Goal: Information Seeking & Learning: Check status

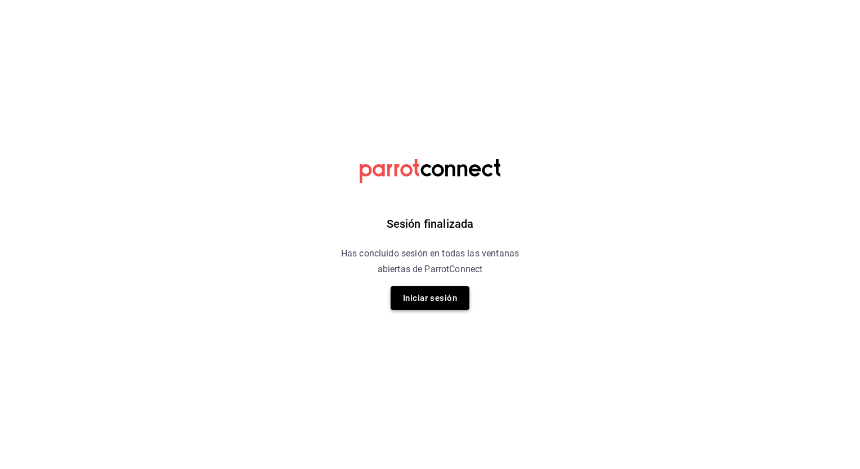
click at [430, 302] on button "Iniciar sesión" at bounding box center [430, 299] width 79 height 24
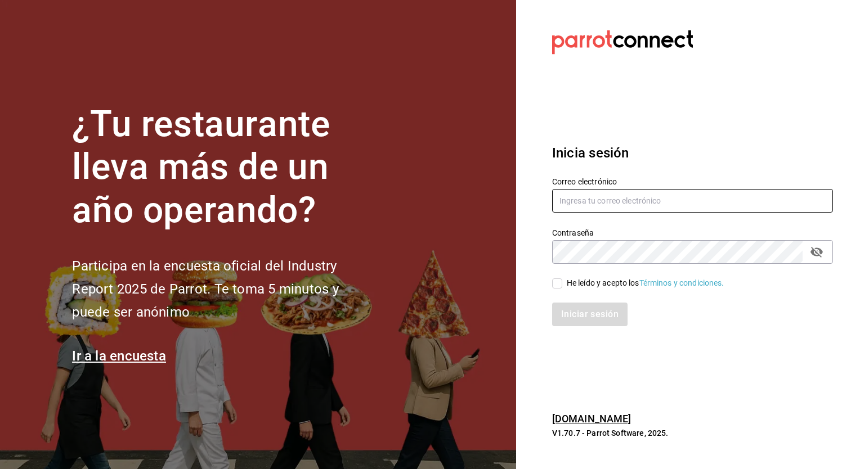
type input "[PERSON_NAME][EMAIL_ADDRESS][PERSON_NAME][DOMAIN_NAME]"
click at [556, 284] on input "He leído y acepto los Términos y condiciones." at bounding box center [557, 284] width 10 height 10
checkbox input "true"
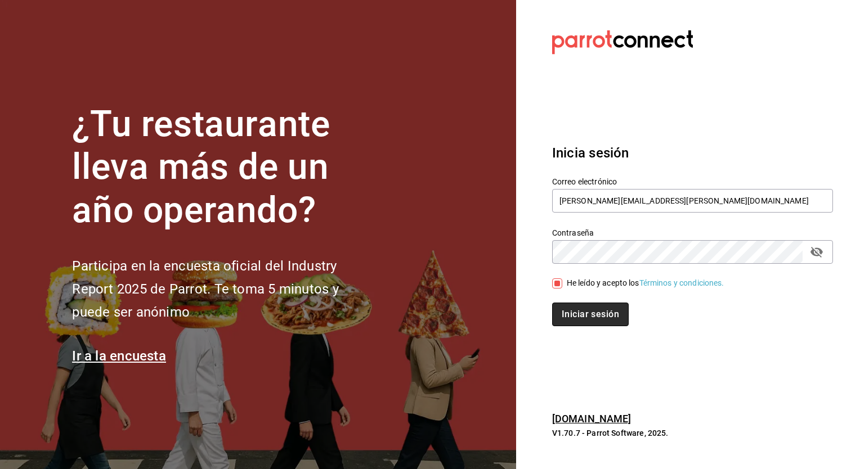
click at [591, 319] on button "Iniciar sesión" at bounding box center [590, 315] width 77 height 24
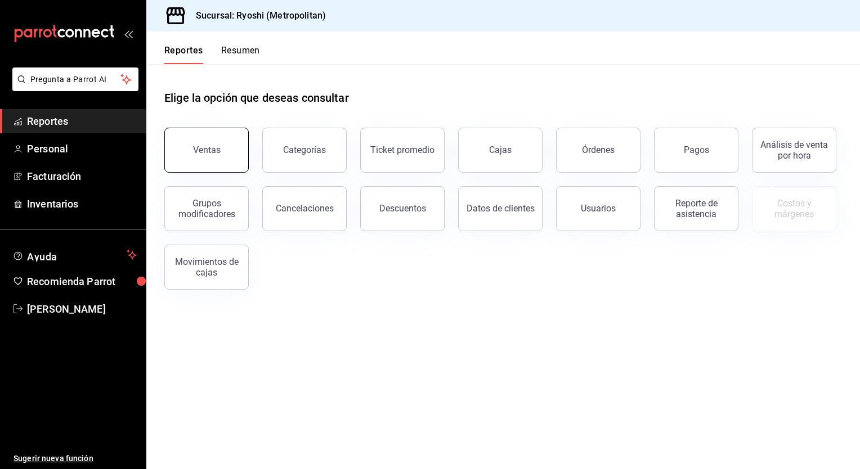
click at [207, 157] on button "Ventas" at bounding box center [206, 150] width 84 height 45
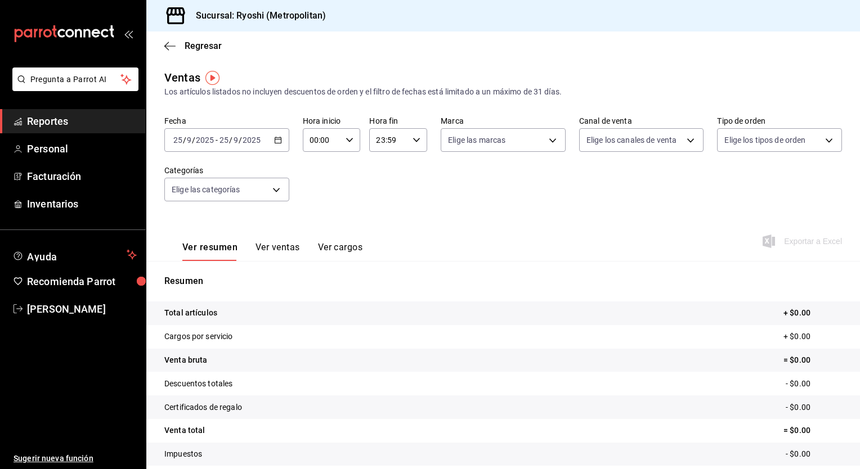
click at [342, 138] on div "00:00 Hora inicio" at bounding box center [332, 140] width 58 height 24
click at [320, 198] on button "05" at bounding box center [315, 202] width 24 height 23
type input "05:00"
click at [415, 138] on div at bounding box center [430, 234] width 860 height 469
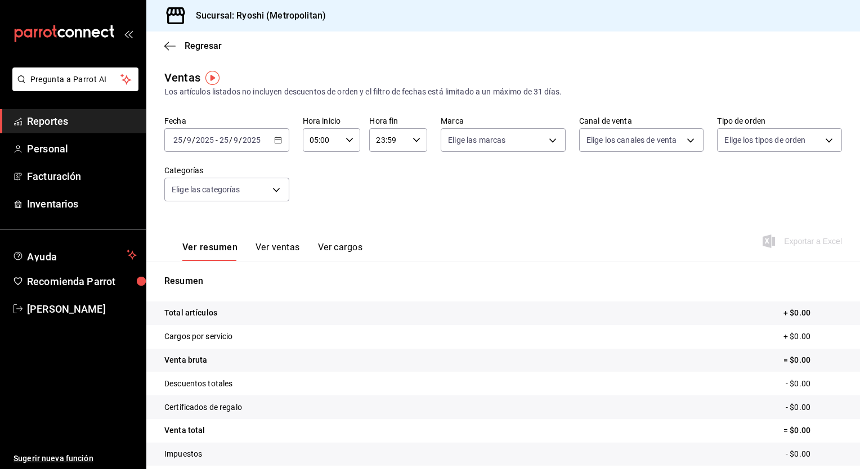
click at [415, 138] on icon "button" at bounding box center [417, 140] width 8 height 8
click at [380, 199] on span "04" at bounding box center [381, 196] width 11 height 9
type input "04:59"
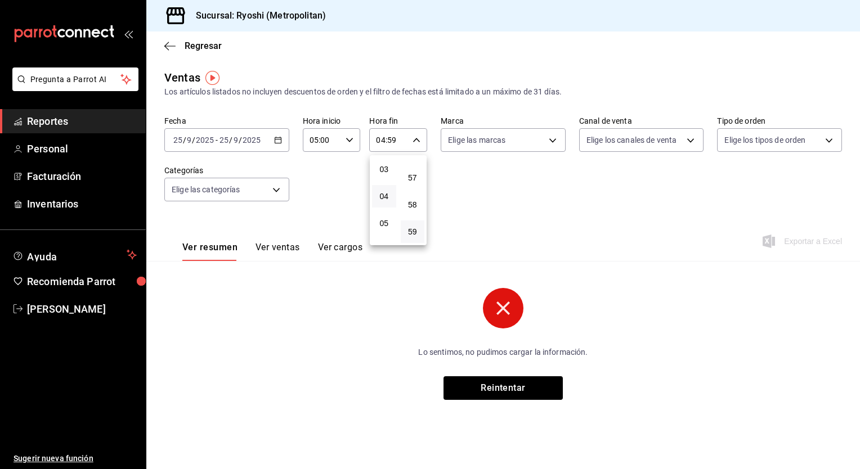
click at [280, 141] on div at bounding box center [430, 234] width 860 height 469
click at [280, 141] on icon "button" at bounding box center [278, 140] width 8 height 8
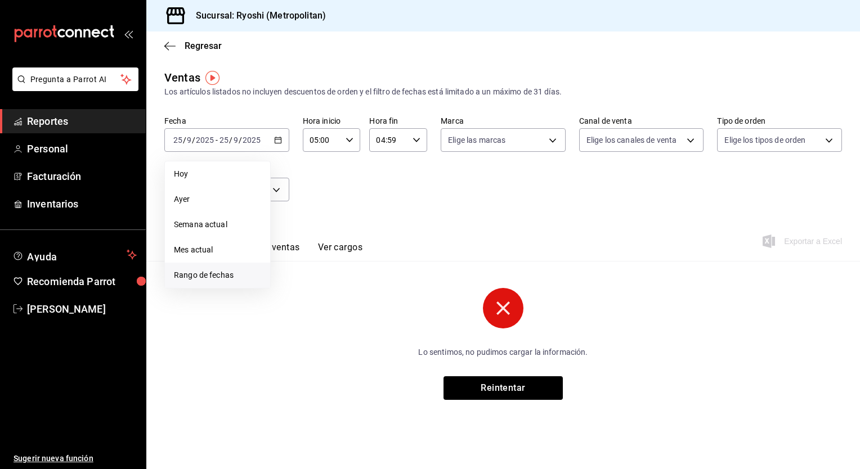
click at [225, 273] on span "Rango de fechas" at bounding box center [217, 276] width 87 height 12
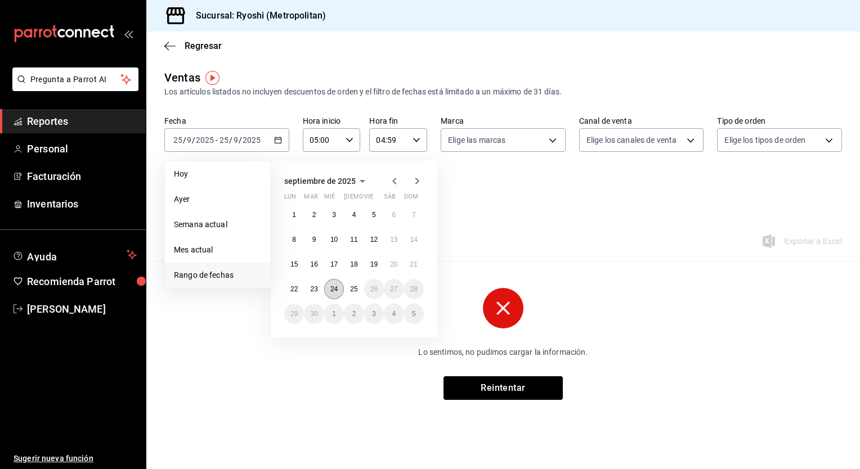
click at [339, 285] on button "24" at bounding box center [334, 289] width 20 height 20
click at [360, 285] on button "25" at bounding box center [354, 289] width 20 height 20
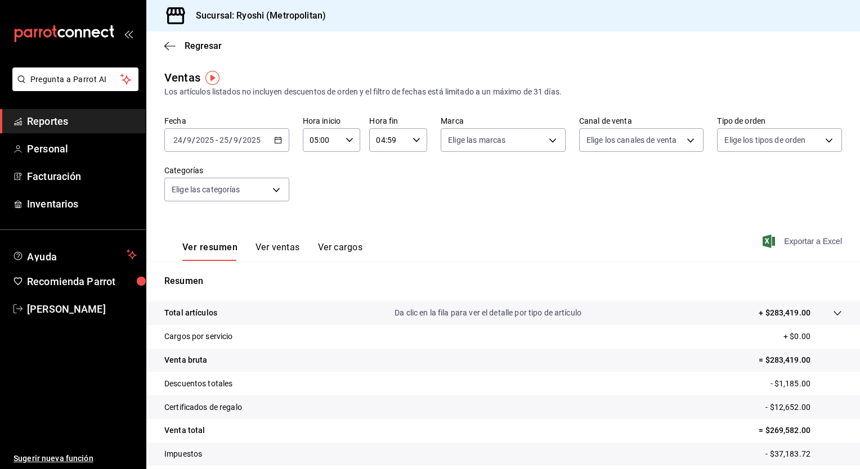
click at [806, 245] on span "Exportar a Excel" at bounding box center [803, 242] width 77 height 14
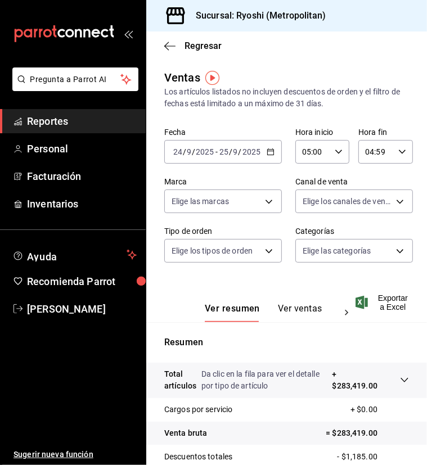
click at [267, 157] on div "2025-09-24 24 / 9 / 2025 - 2025-09-25 25 / 9 / 2025" at bounding box center [223, 152] width 118 height 24
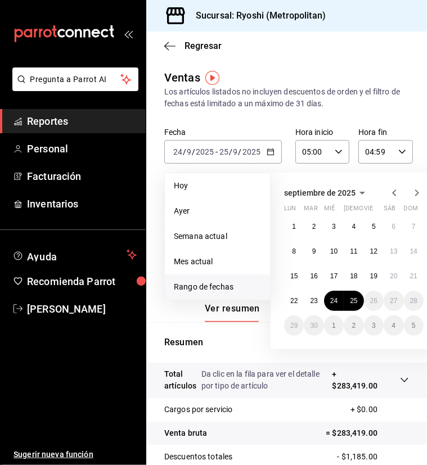
click at [214, 283] on span "Rango de fechas" at bounding box center [217, 287] width 87 height 12
click at [315, 297] on abbr "23" at bounding box center [313, 301] width 7 height 8
click at [335, 299] on abbr "24" at bounding box center [333, 301] width 7 height 8
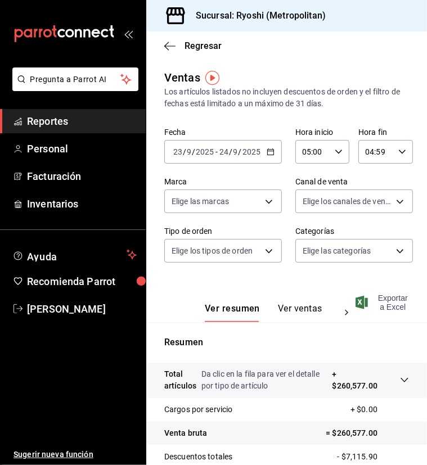
click at [380, 298] on span "Exportar a Excel" at bounding box center [383, 303] width 51 height 18
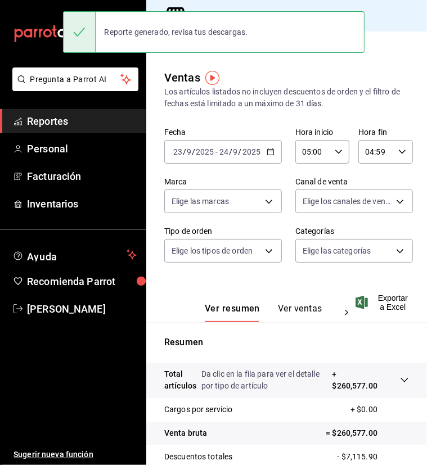
click at [272, 60] on main "Regresar Ventas Los artículos listados no incluyen descuentos de orden y el fil…" at bounding box center [286, 322] width 281 height 581
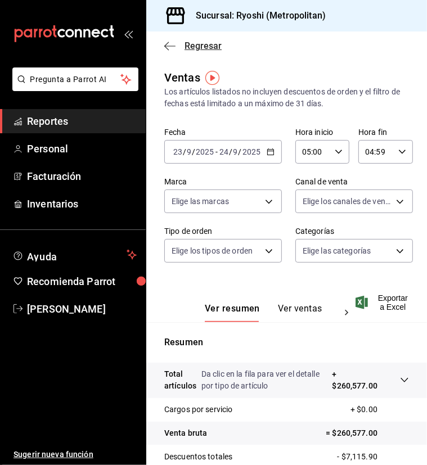
click at [186, 44] on span "Regresar" at bounding box center [203, 46] width 37 height 11
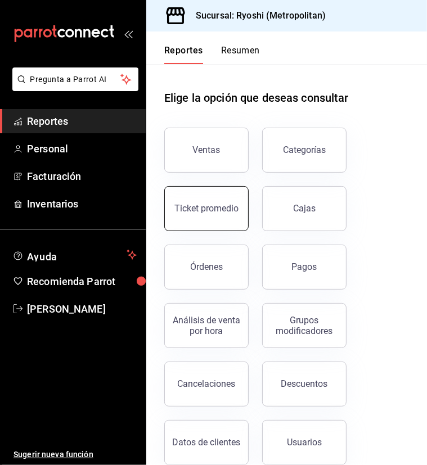
click at [198, 204] on div "Ticket promedio" at bounding box center [206, 208] width 64 height 11
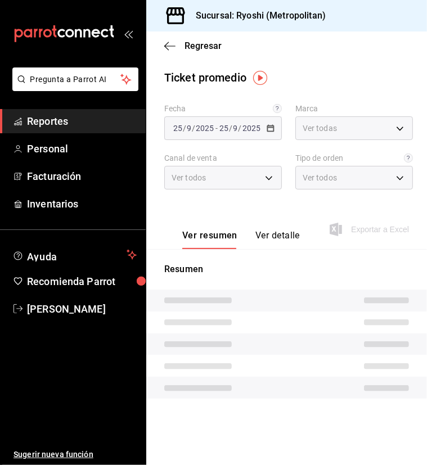
type input "afd8f7e0-6441-4225-b079-3ecb6f1759bb,a0f13850-a6cf-4674-87cd-ec670d2b59b9"
type input "PARROT,UBER_EATS,RAPPI,DIDI_FOOD,ONLINE"
type input "66739285-5da5-466b-8cb0-407c1ed0a2c8,c0a0eaab-5666-47ab-bb2c-041c46edcfe4,3fb15…"
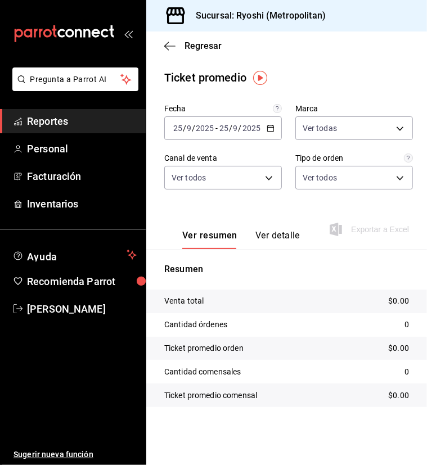
click at [270, 129] on icon "button" at bounding box center [271, 128] width 8 height 8
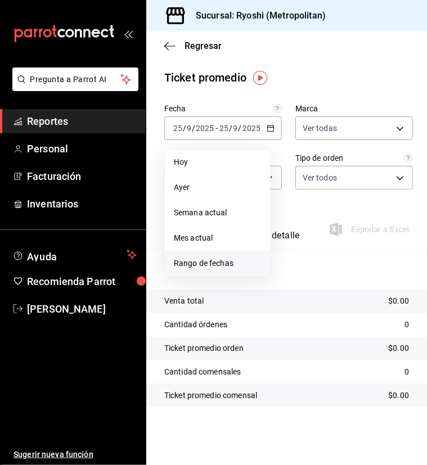
click at [211, 265] on span "Rango de fechas" at bounding box center [217, 264] width 87 height 12
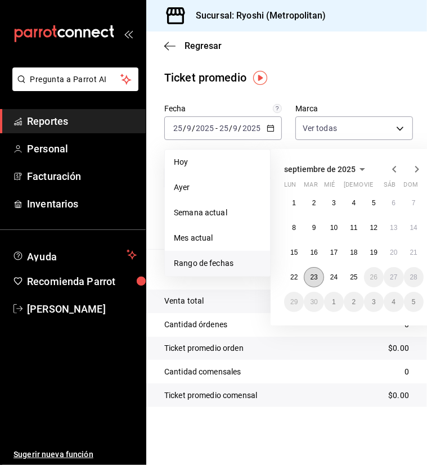
click at [316, 277] on abbr "23" at bounding box center [313, 278] width 7 height 8
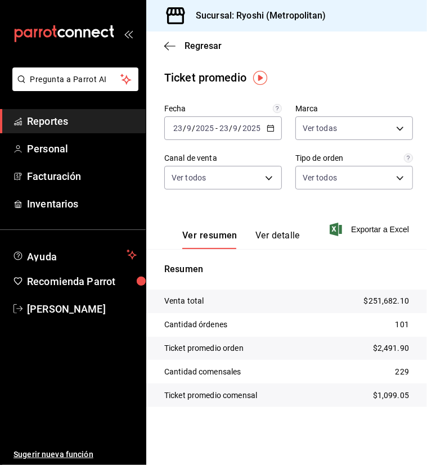
click at [272, 129] on icon "button" at bounding box center [271, 128] width 8 height 8
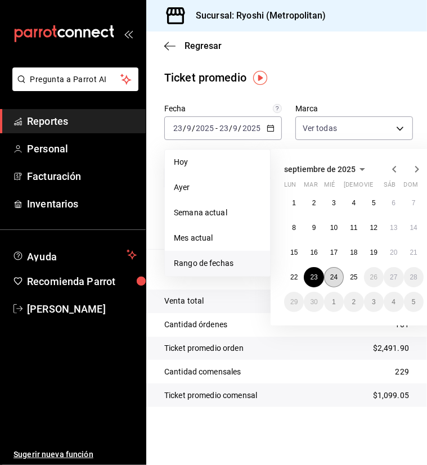
click at [333, 274] on abbr "24" at bounding box center [333, 278] width 7 height 8
